Goal: Complete application form

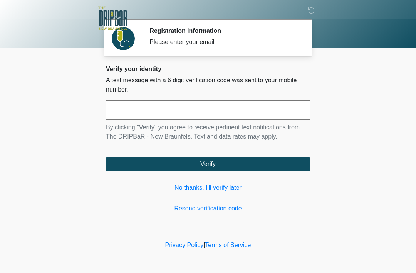
click at [252, 108] on input "text" at bounding box center [208, 109] width 204 height 19
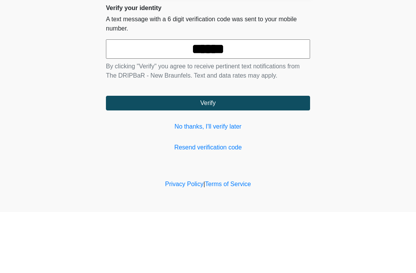
type input "******"
click at [249, 157] on button "Verify" at bounding box center [208, 164] width 204 height 15
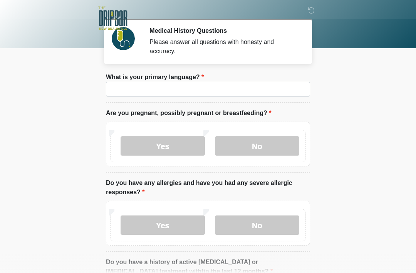
click at [120, 80] on label "What is your primary language?" at bounding box center [155, 76] width 98 height 9
click at [120, 82] on input "What is your primary language?" at bounding box center [208, 89] width 204 height 15
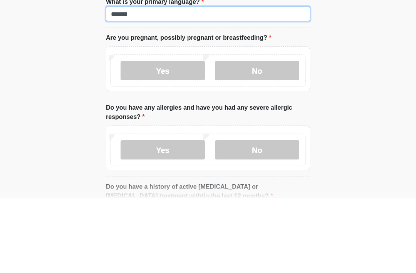
type input "*******"
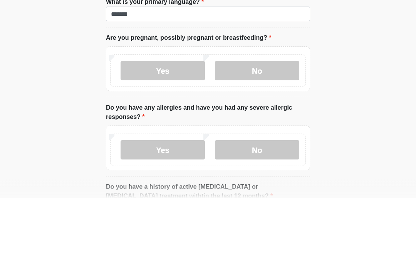
click at [144, 136] on label "Yes" at bounding box center [163, 145] width 84 height 19
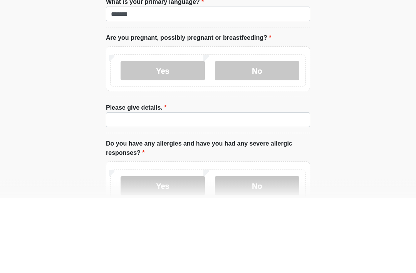
scroll to position [75, 0]
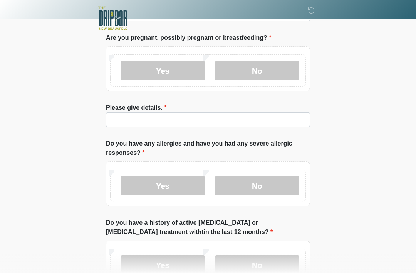
click at [268, 68] on label "No" at bounding box center [257, 70] width 84 height 19
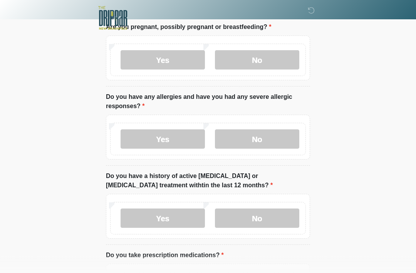
scroll to position [86, 0]
click at [247, 135] on label "No" at bounding box center [257, 138] width 84 height 19
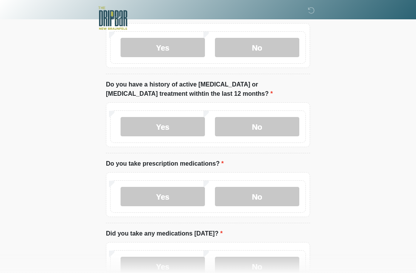
click at [279, 121] on label "No" at bounding box center [257, 126] width 84 height 19
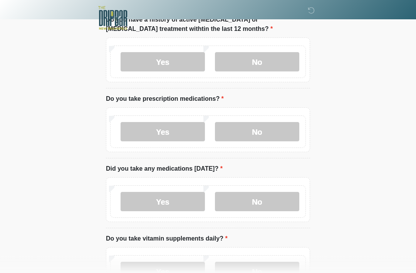
scroll to position [242, 0]
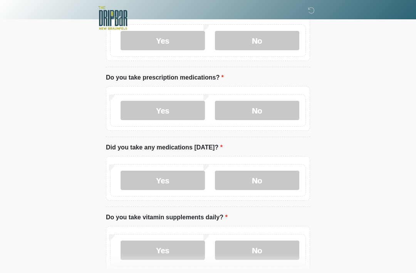
click at [270, 109] on label "No" at bounding box center [257, 110] width 84 height 19
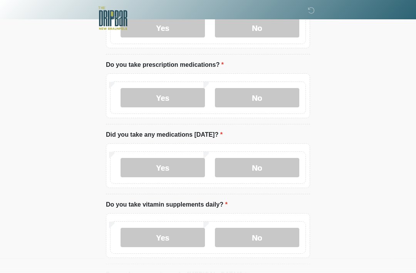
scroll to position [293, 0]
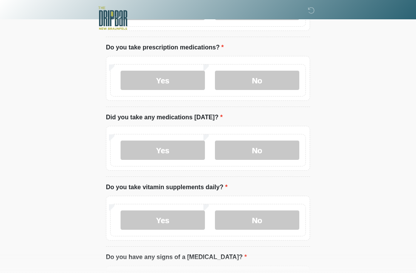
click at [254, 143] on label "No" at bounding box center [257, 149] width 84 height 19
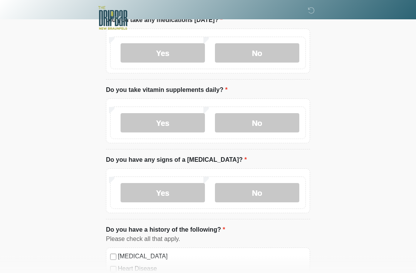
scroll to position [394, 0]
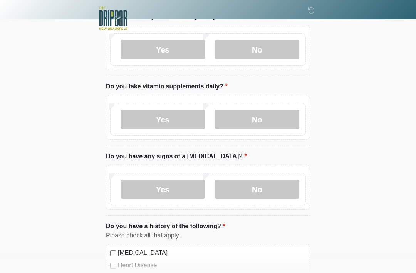
click at [261, 110] on label "No" at bounding box center [257, 119] width 84 height 19
click at [269, 192] on label "No" at bounding box center [257, 188] width 84 height 19
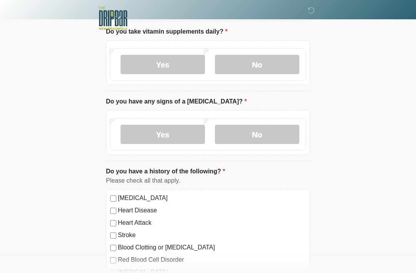
scroll to position [448, 0]
click at [145, 65] on label "Yes" at bounding box center [163, 64] width 84 height 19
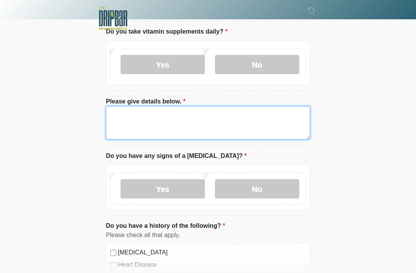
click at [251, 107] on textarea "Please give details below." at bounding box center [208, 122] width 204 height 33
type textarea "*"
type textarea "**********"
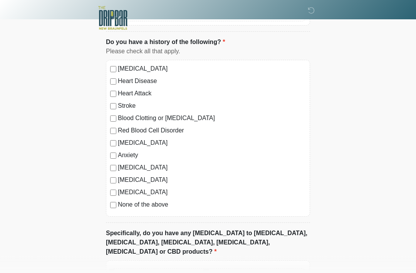
scroll to position [697, 0]
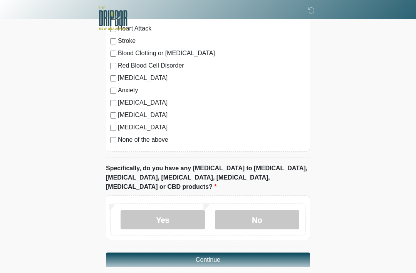
click at [255, 210] on label "No" at bounding box center [257, 219] width 84 height 19
click at [214, 252] on button "Continue" at bounding box center [208, 259] width 204 height 15
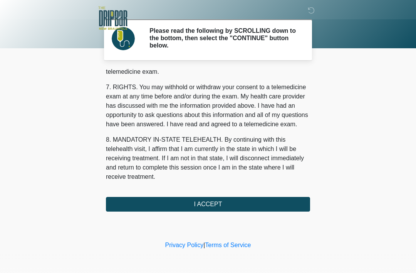
scroll to position [338, 0]
click at [153, 208] on button "I ACCEPT" at bounding box center [208, 204] width 204 height 15
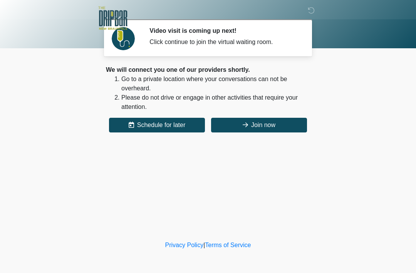
click at [260, 128] on button "Join now" at bounding box center [259, 125] width 96 height 15
